Goal: Obtain resource: Obtain resource

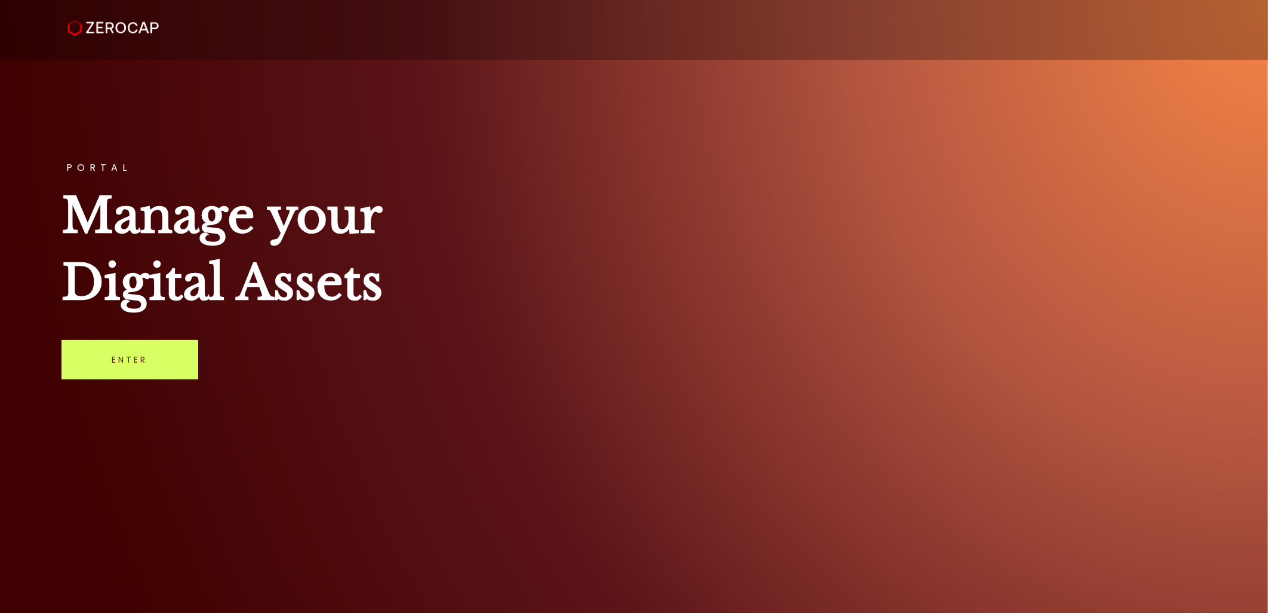
drag, startPoint x: 131, startPoint y: 347, endPoint x: 1258, endPoint y: 321, distance: 1126.6
click at [131, 347] on link "Enter" at bounding box center [130, 359] width 137 height 39
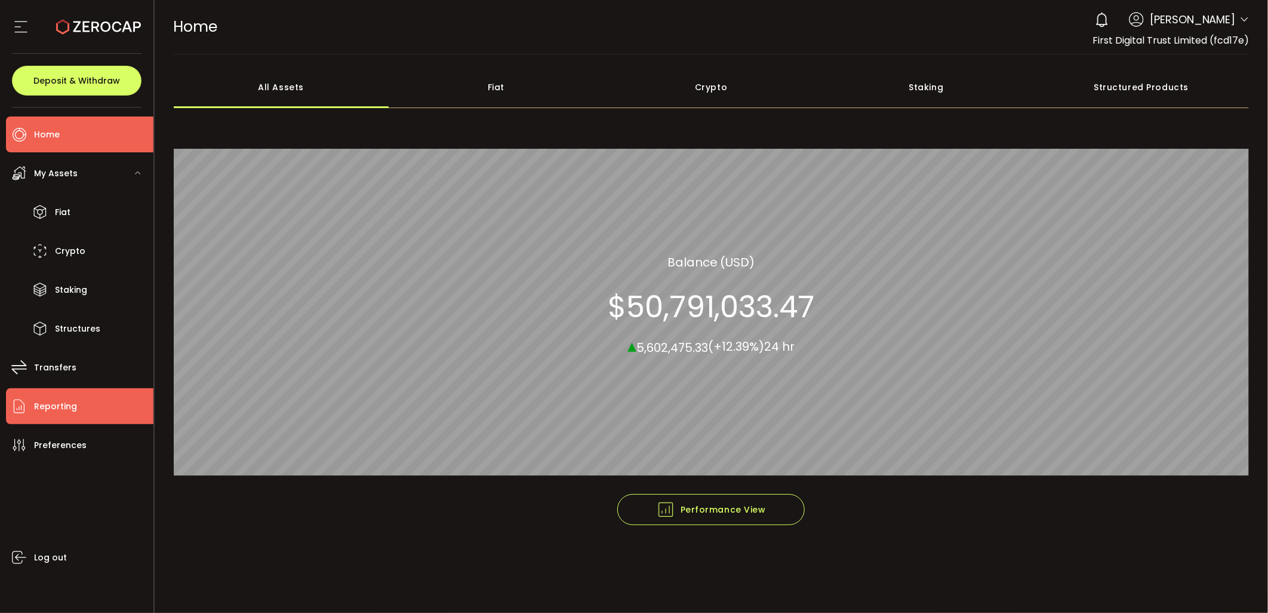
click at [126, 403] on li "Reporting" at bounding box center [80, 406] width 148 height 36
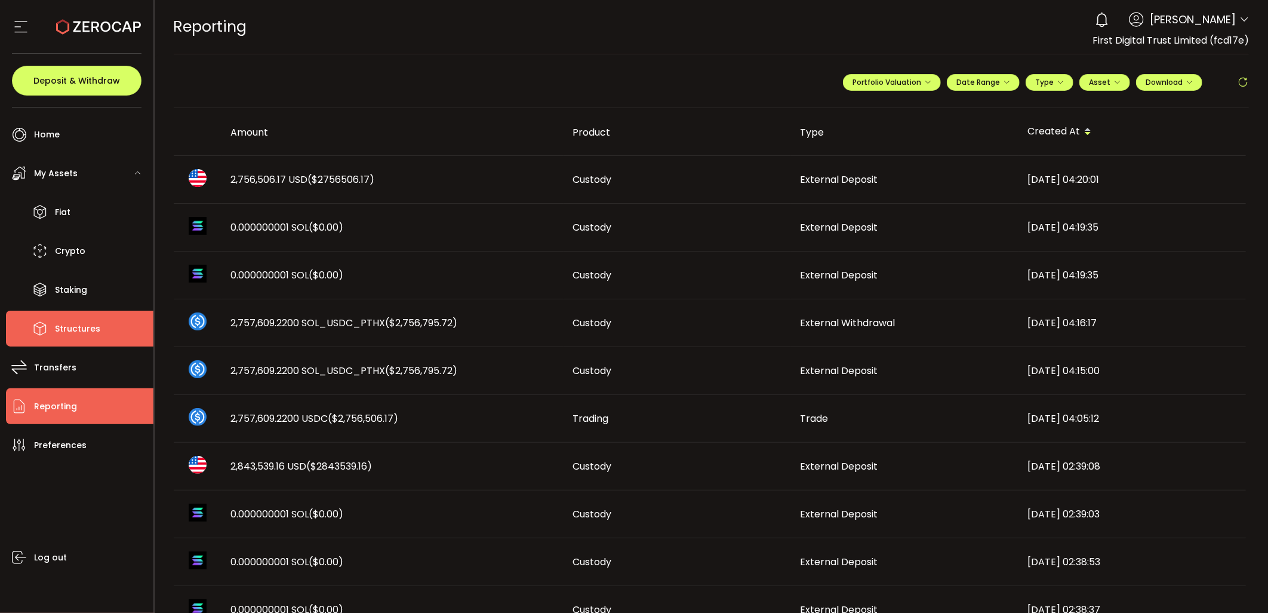
click at [98, 318] on li "Structures" at bounding box center [80, 329] width 148 height 36
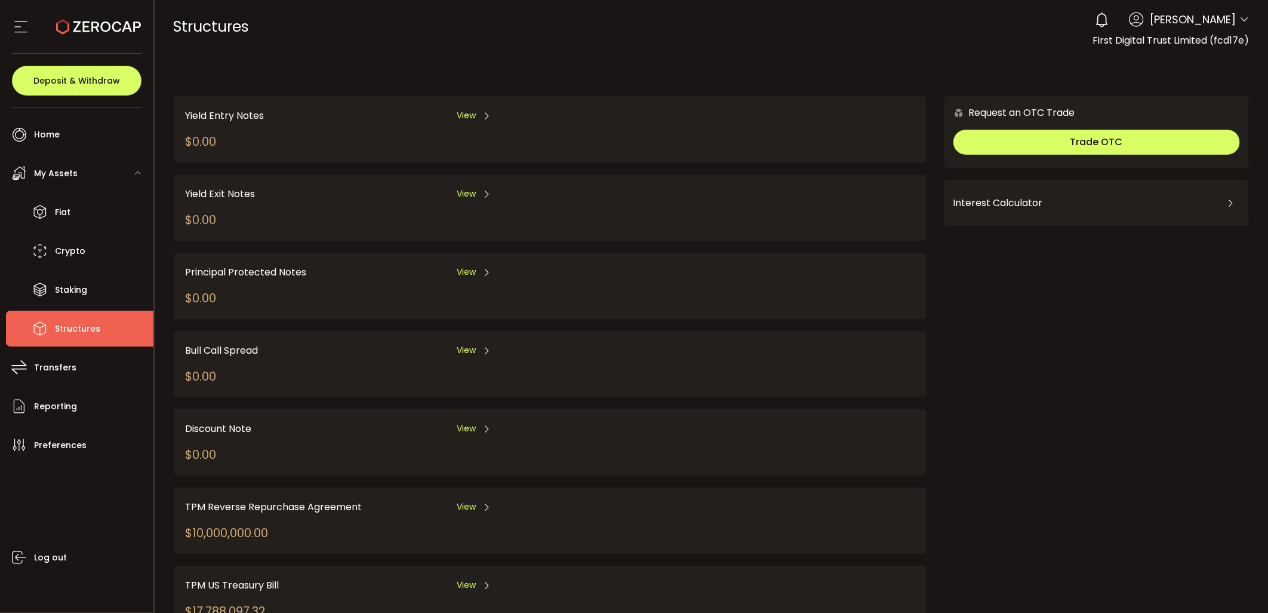
click at [474, 500] on span "View" at bounding box center [466, 506] width 19 height 13
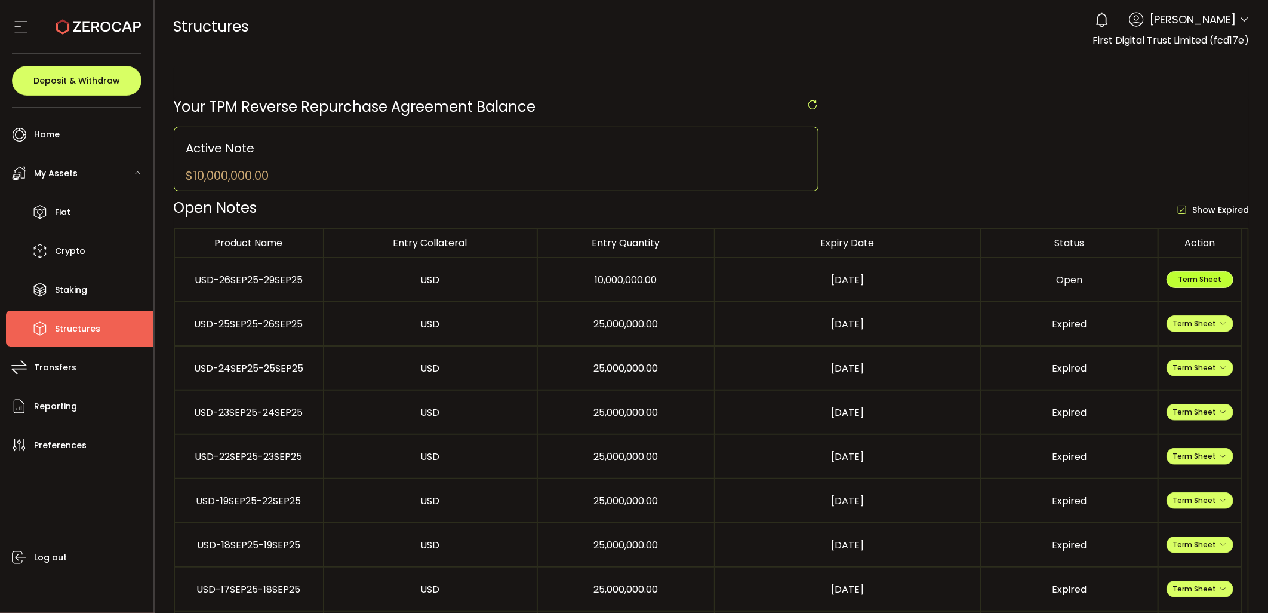
click at [1203, 275] on span "Term Sheet" at bounding box center [1200, 279] width 44 height 10
click at [1219, 325] on button "Term Sheet" at bounding box center [1200, 323] width 67 height 17
click at [1195, 394] on li "Expiry Term Sheet" at bounding box center [1200, 395] width 87 height 32
click at [1204, 320] on span "Term Sheet" at bounding box center [1200, 323] width 54 height 10
drag, startPoint x: 1190, startPoint y: 374, endPoint x: 1200, endPoint y: 365, distance: 13.2
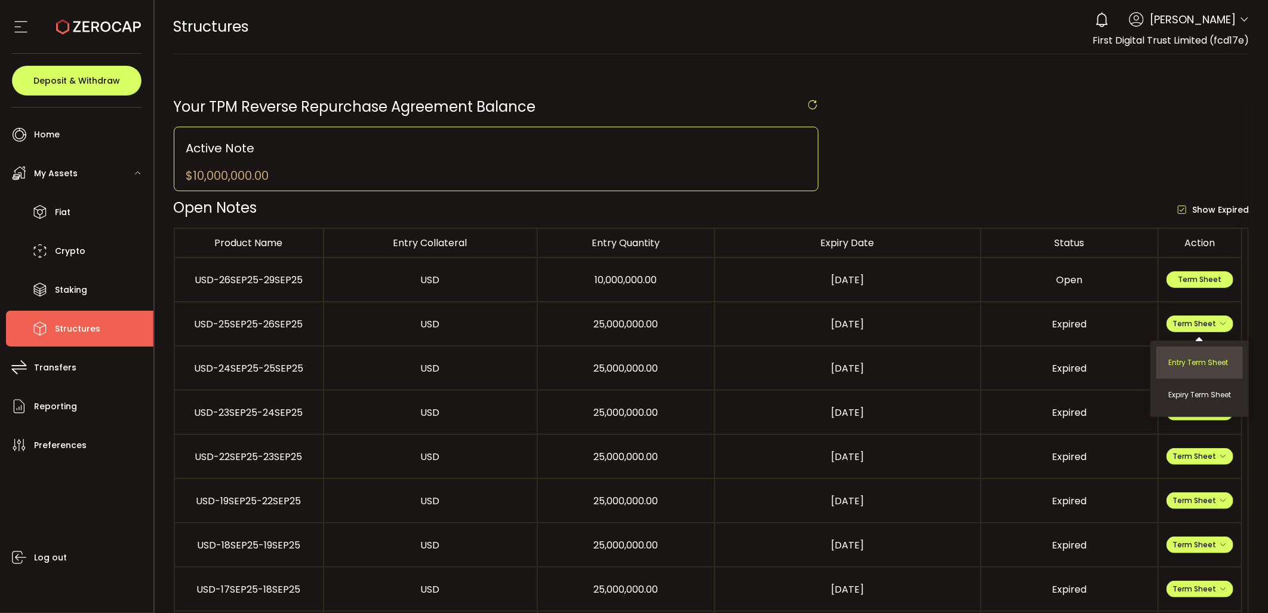
click at [1190, 373] on li "Entry Term Sheet" at bounding box center [1200, 362] width 87 height 32
click at [1217, 368] on span "Term Sheet" at bounding box center [1200, 367] width 54 height 10
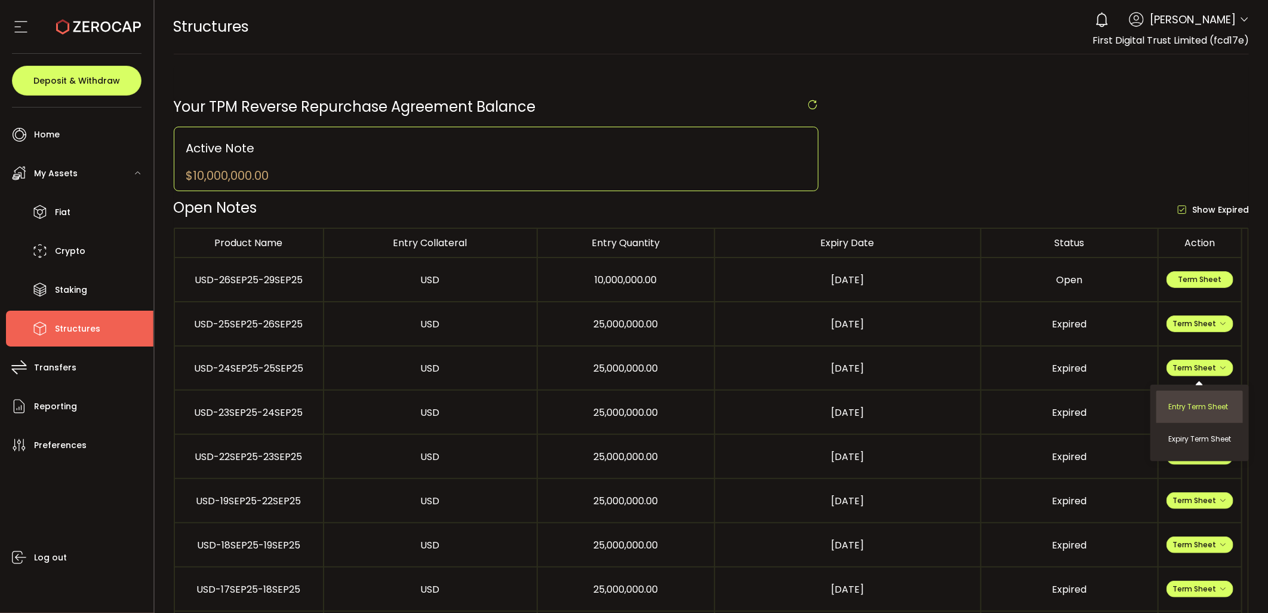
click at [1195, 408] on li "Entry Term Sheet" at bounding box center [1200, 407] width 87 height 32
click at [1199, 281] on span "Term Sheet" at bounding box center [1200, 279] width 44 height 10
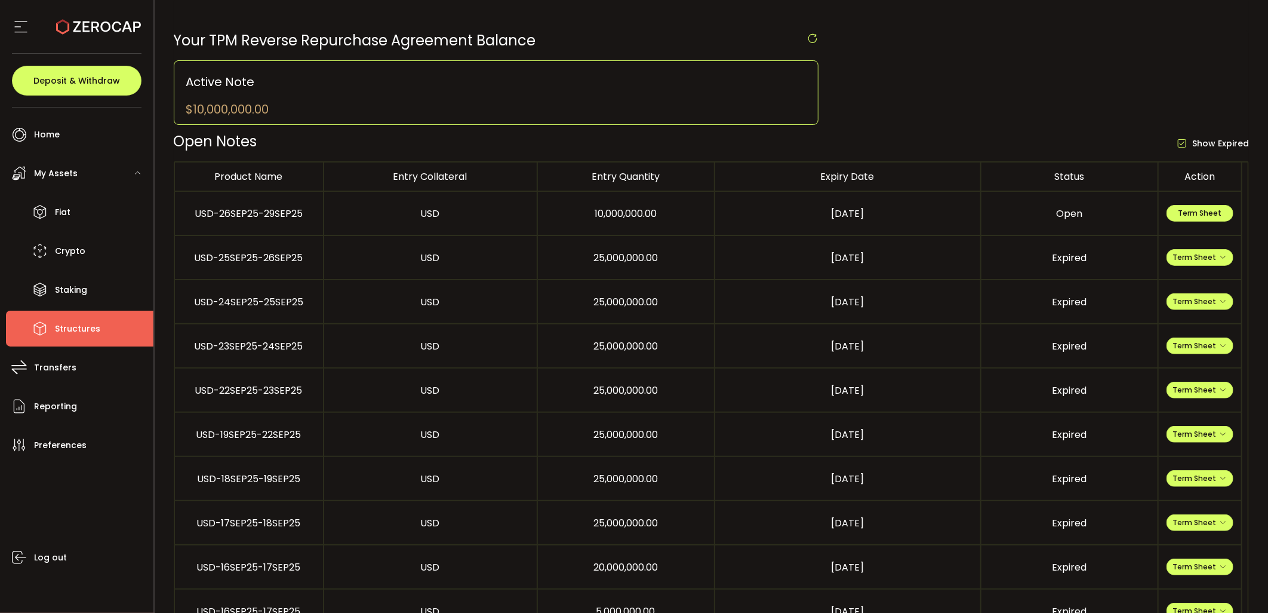
click at [1233, 256] on div "Term Sheet Entry Term Sheet Expiry Term Sheet" at bounding box center [1200, 257] width 82 height 17
click at [1207, 261] on span "Term Sheet" at bounding box center [1200, 257] width 54 height 10
click at [1227, 254] on button "Term Sheet" at bounding box center [1200, 257] width 67 height 17
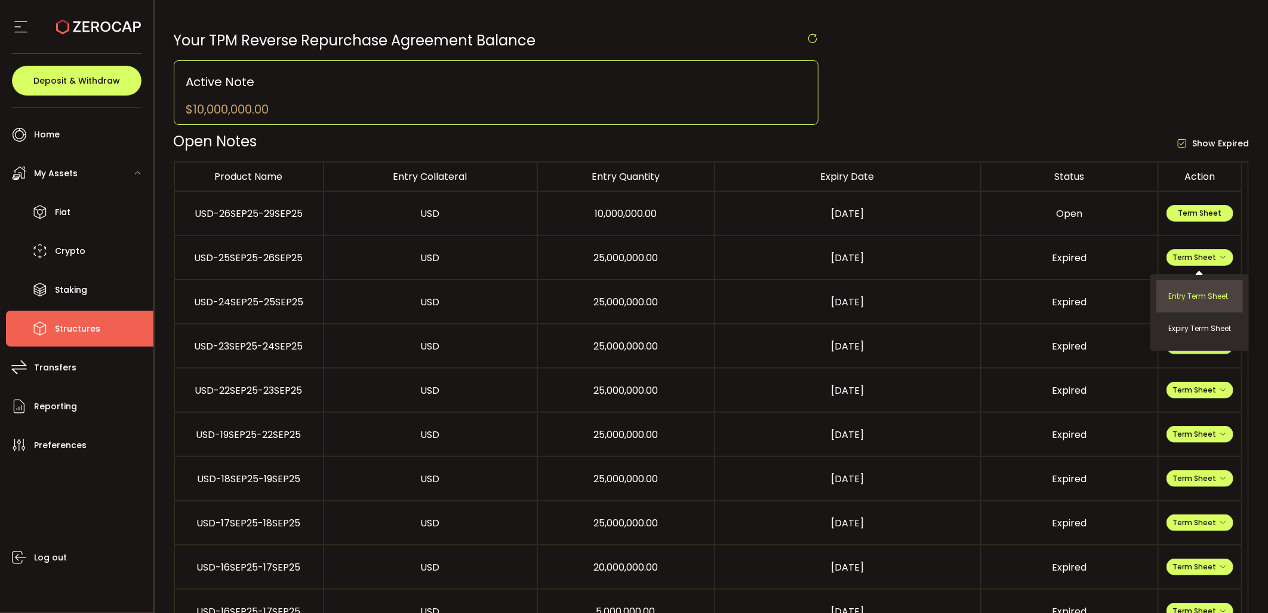
click at [1237, 290] on li "Entry Term Sheet" at bounding box center [1200, 296] width 87 height 32
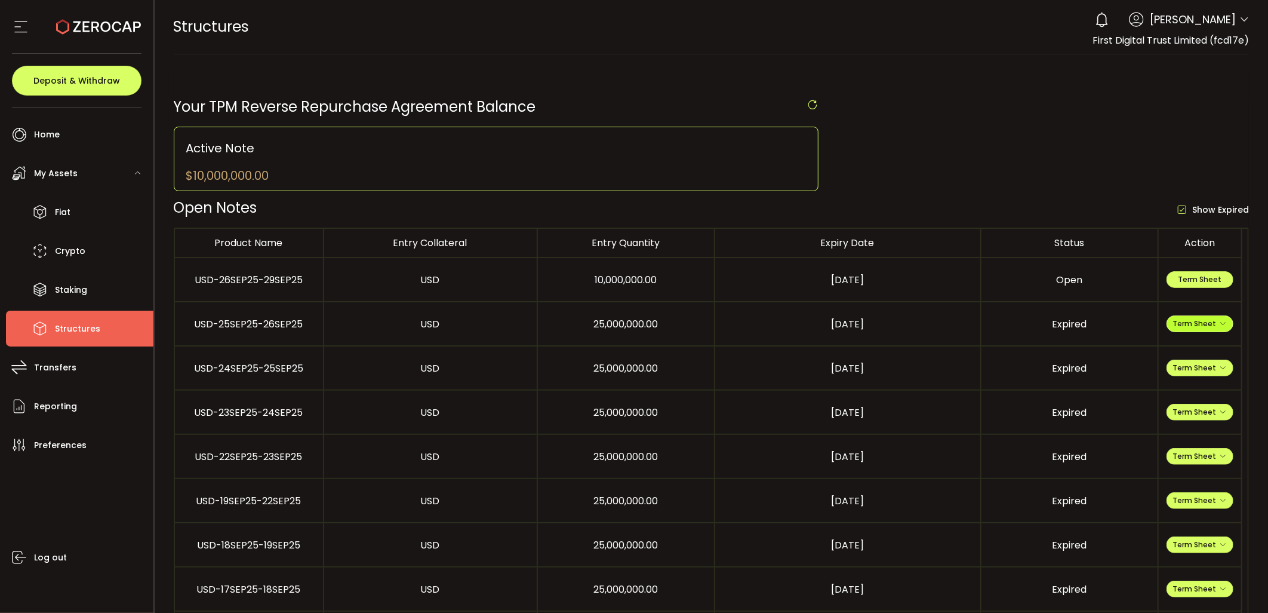
click at [1222, 328] on span "Term Sheet" at bounding box center [1200, 323] width 54 height 10
click at [91, 323] on span "Structures" at bounding box center [77, 328] width 45 height 17
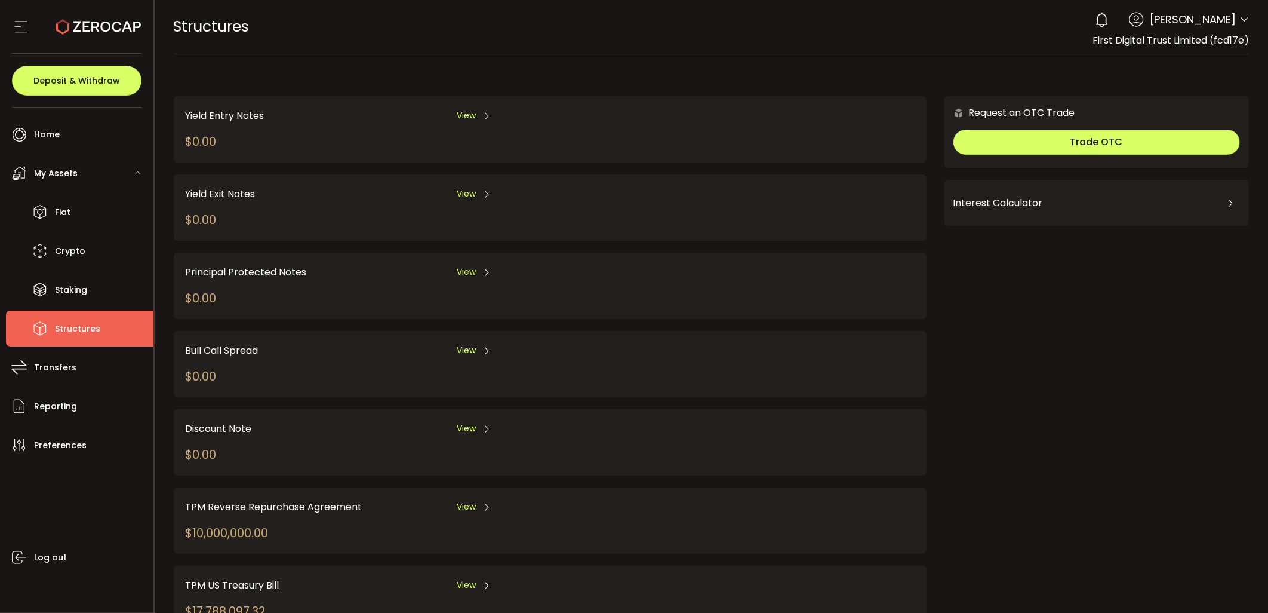
click at [465, 579] on span "View" at bounding box center [466, 585] width 19 height 13
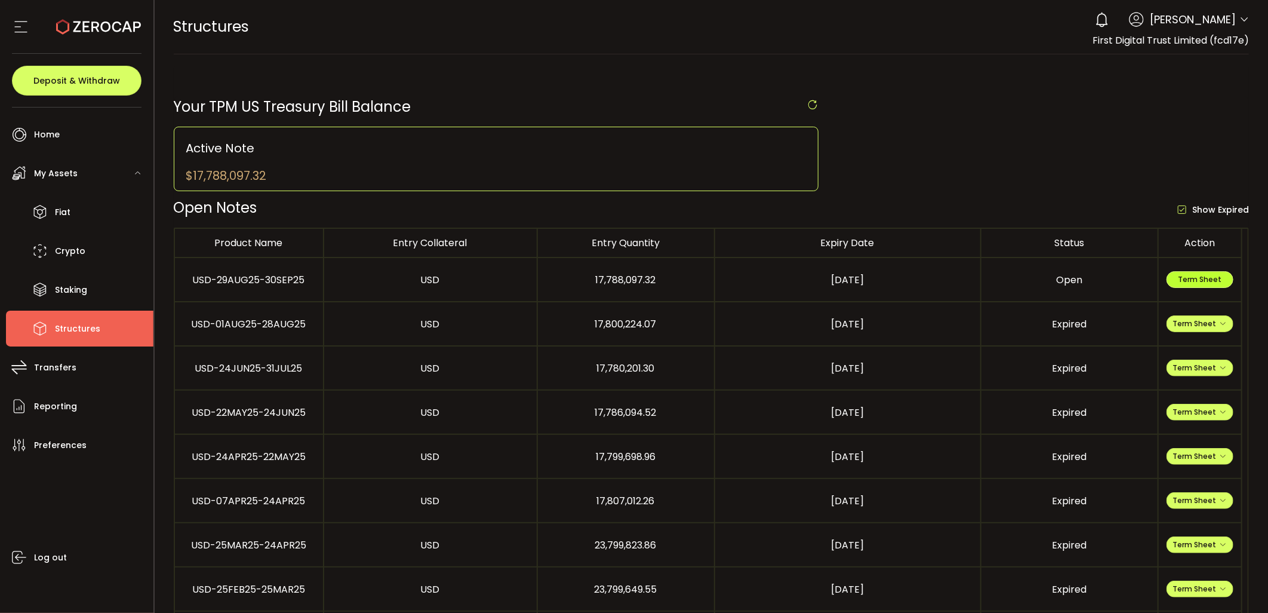
click at [1203, 283] on span "Term Sheet" at bounding box center [1200, 279] width 44 height 10
